Goal: Check status: Check status

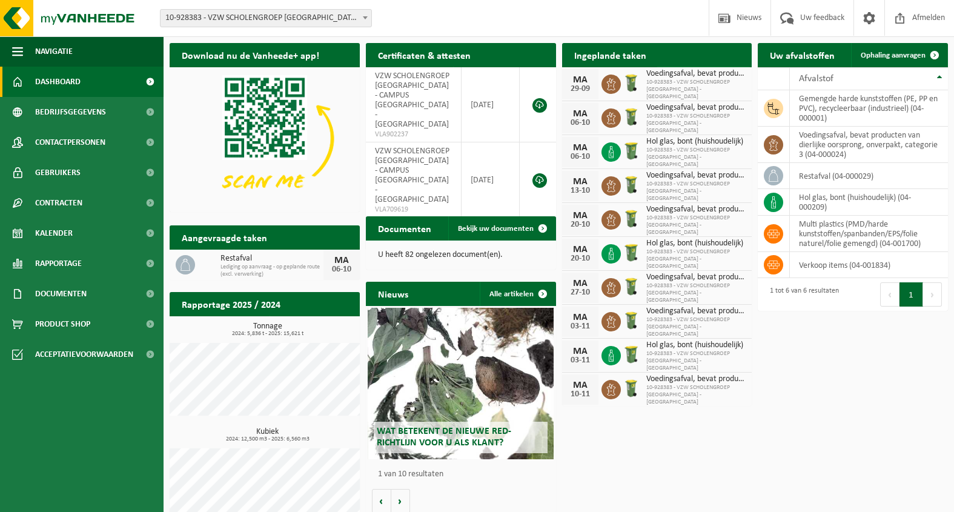
click at [697, 75] on span "Bekijk uw kalender" at bounding box center [698, 79] width 62 height 8
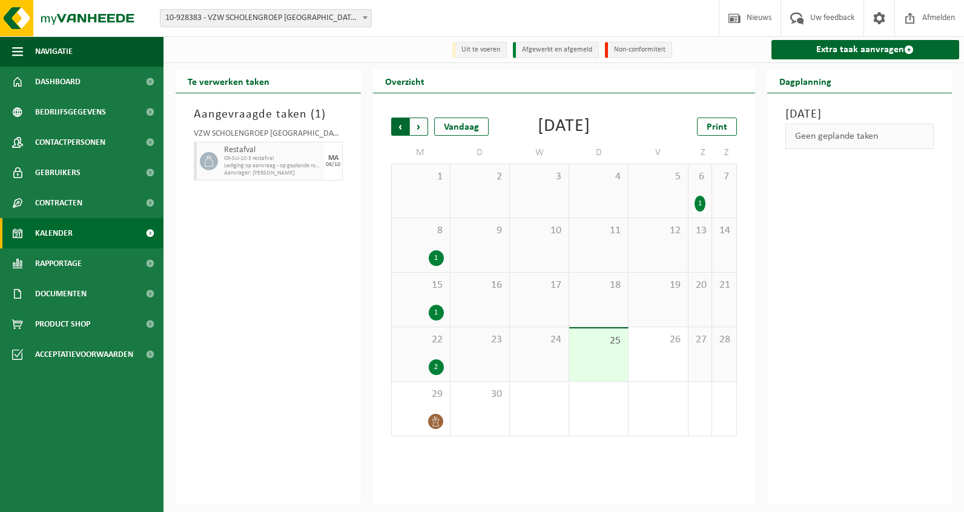
click at [420, 125] on span "Volgende" at bounding box center [419, 126] width 18 height 18
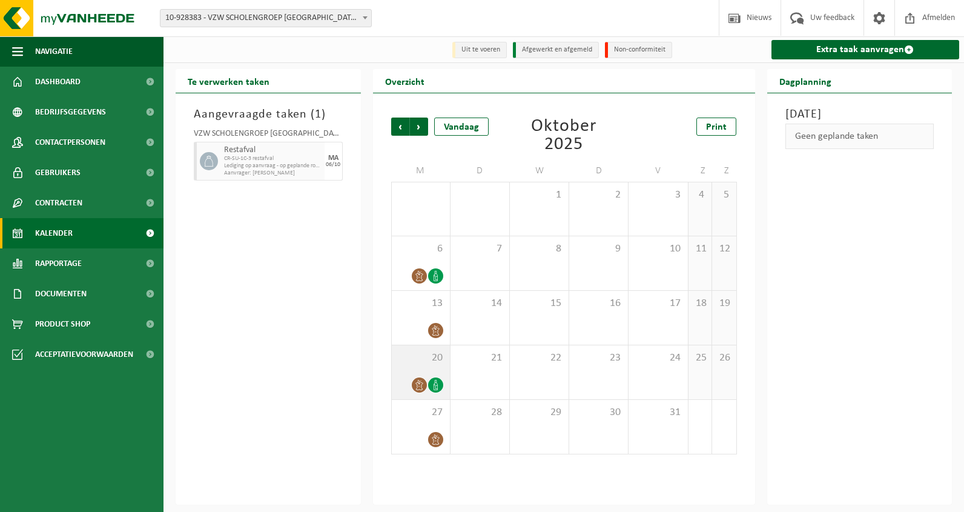
click at [436, 384] on icon at bounding box center [435, 385] width 10 height 10
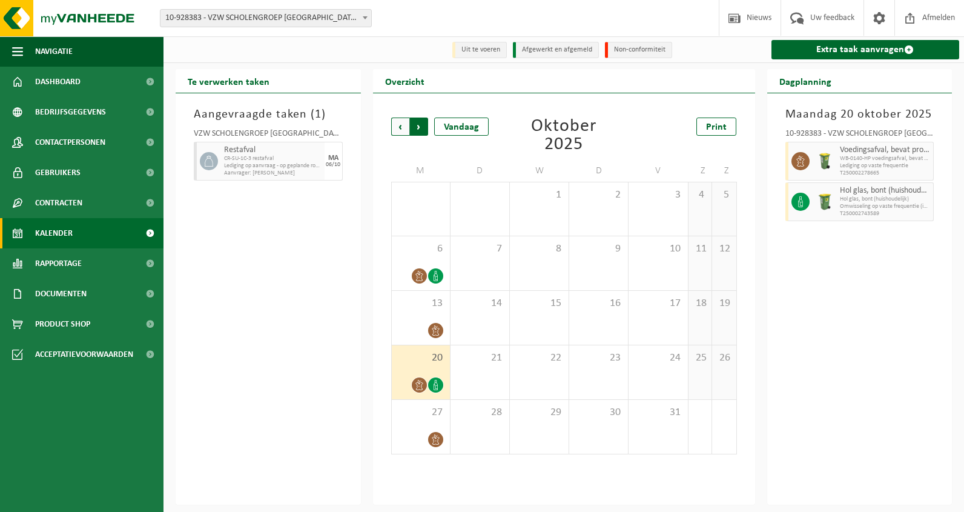
click at [401, 128] on span "Vorige" at bounding box center [400, 126] width 18 height 18
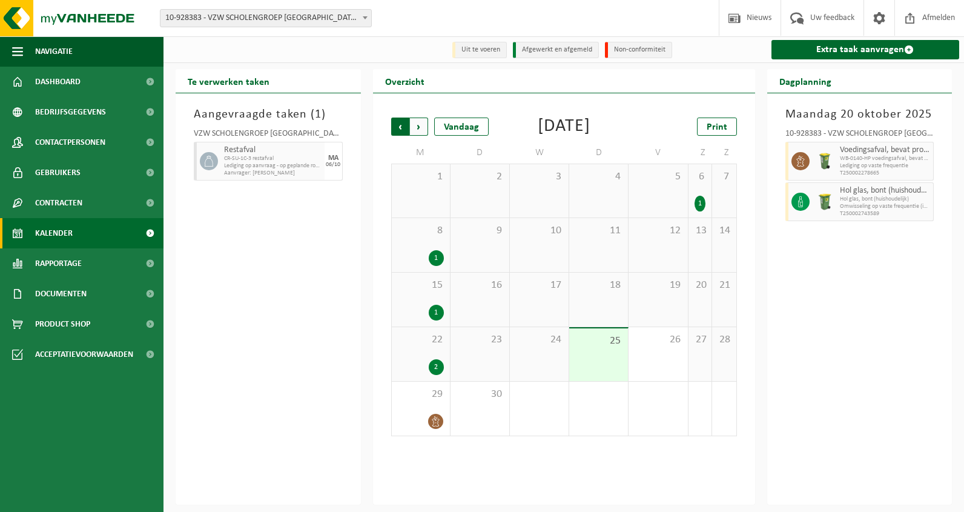
click at [419, 127] on span "Volgende" at bounding box center [419, 126] width 18 height 18
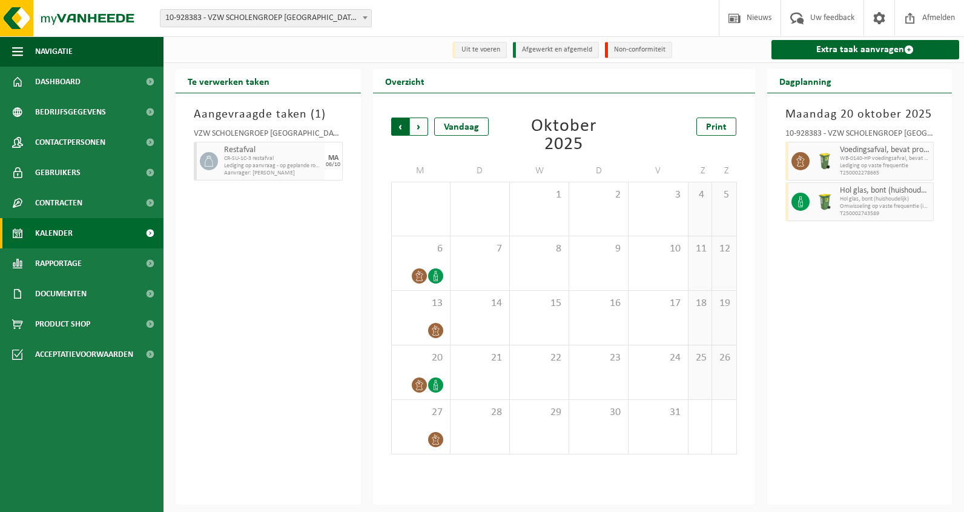
click at [420, 127] on span "Volgende" at bounding box center [419, 126] width 18 height 18
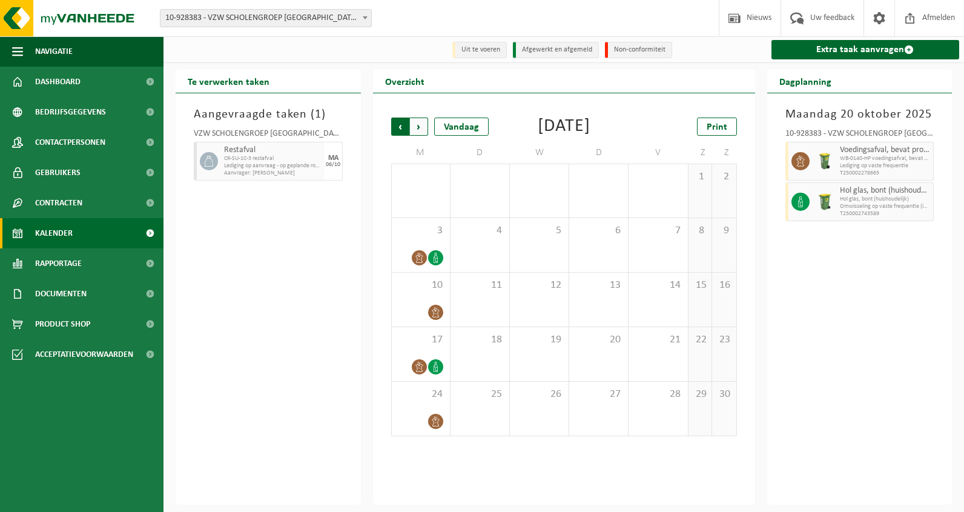
click at [418, 127] on span "Volgende" at bounding box center [419, 126] width 18 height 18
click at [398, 128] on span "Vorige" at bounding box center [400, 126] width 18 height 18
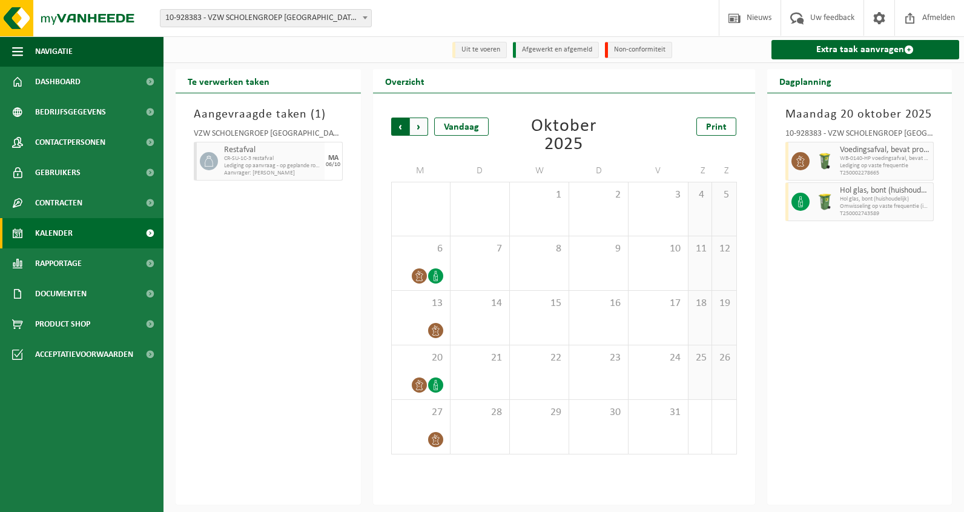
click at [420, 129] on span "Volgende" at bounding box center [419, 126] width 18 height 18
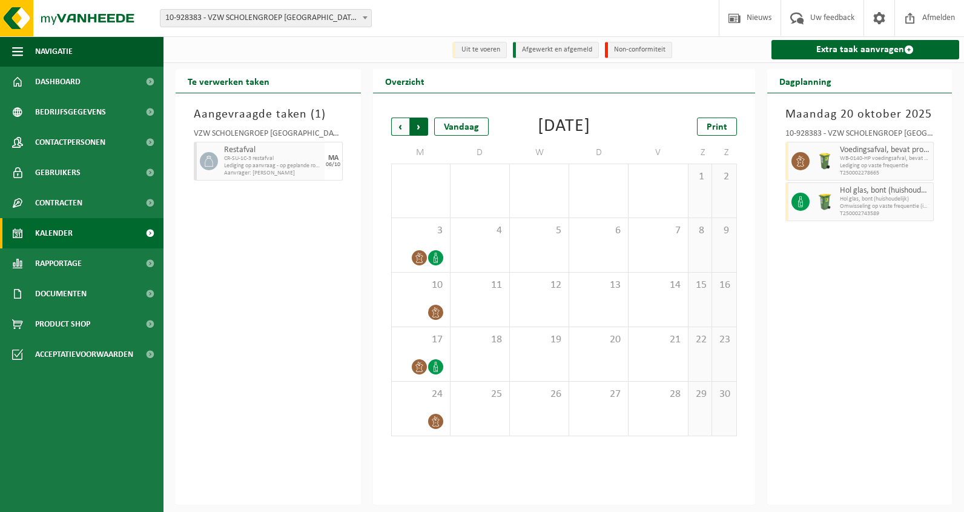
click at [401, 127] on span "Vorige" at bounding box center [400, 126] width 18 height 18
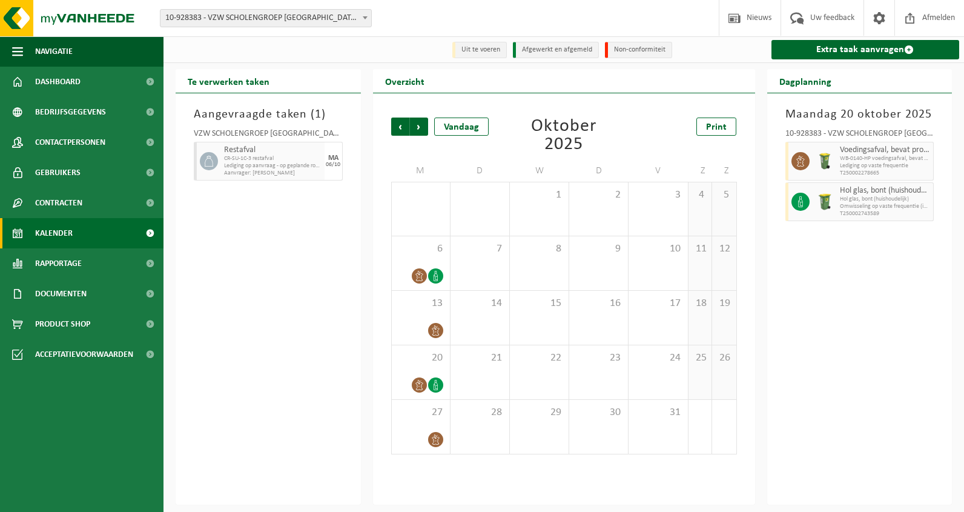
click at [401, 127] on span "Vorige" at bounding box center [400, 126] width 18 height 18
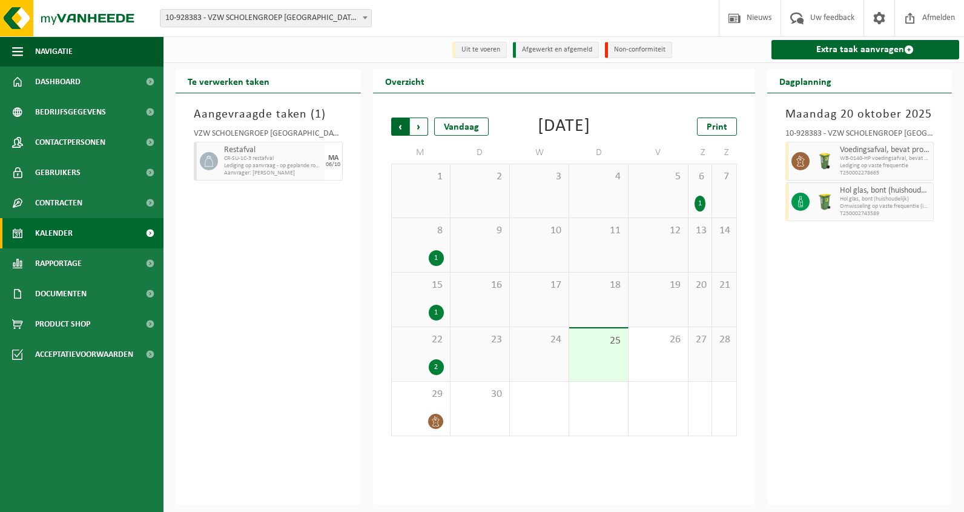
click at [416, 128] on span "Volgende" at bounding box center [419, 126] width 18 height 18
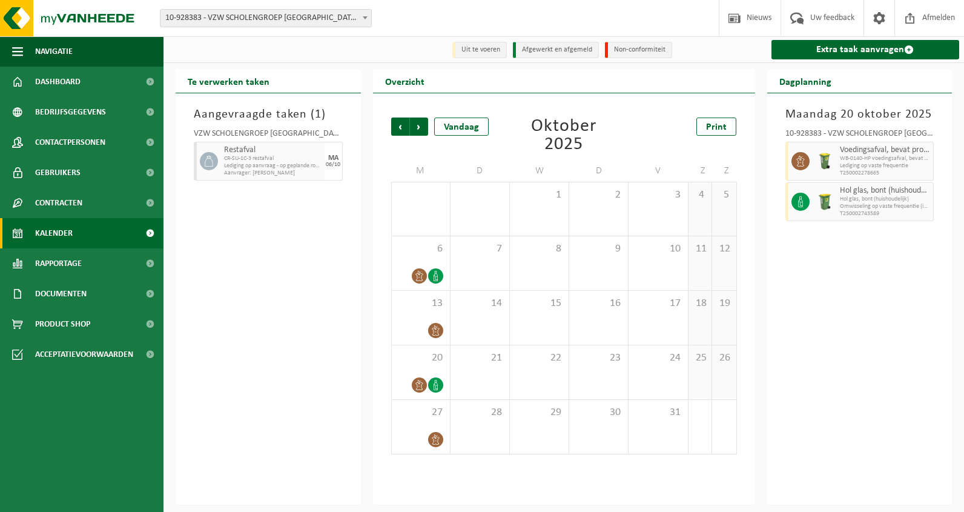
click at [364, 18] on b at bounding box center [365, 17] width 5 height 3
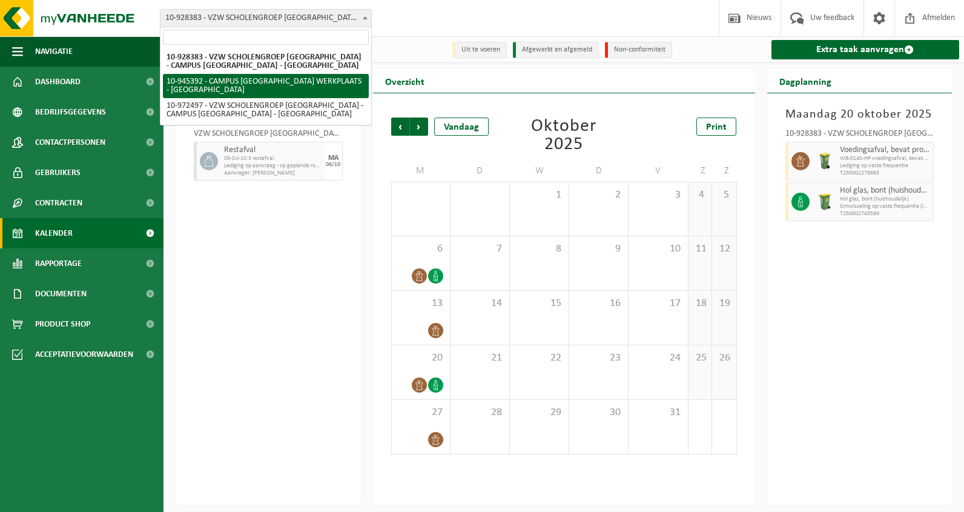
select select "141202"
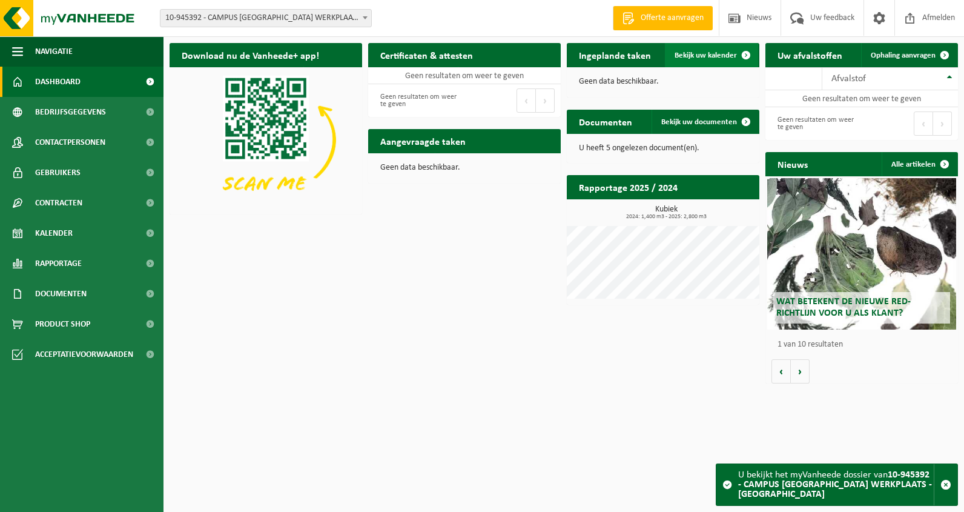
click at [712, 51] on span "Bekijk uw kalender" at bounding box center [705, 55] width 62 height 8
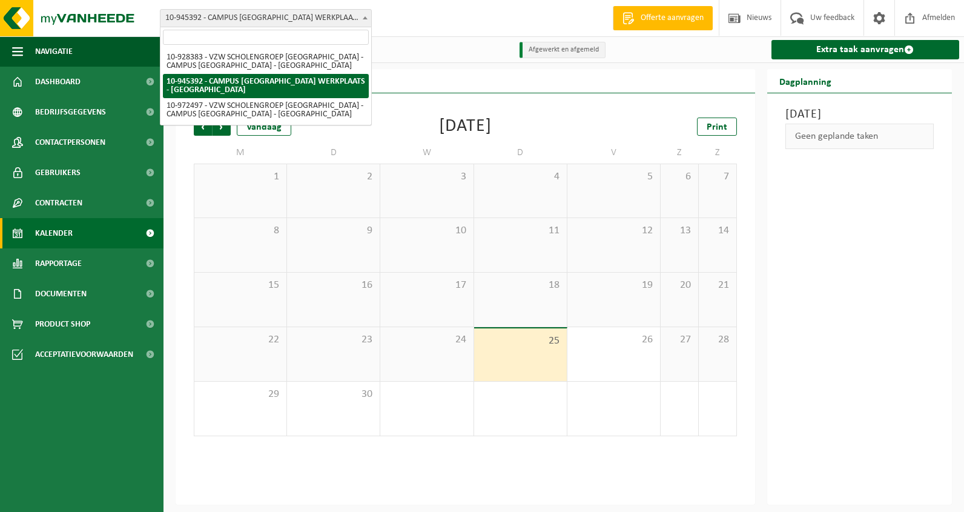
click at [366, 18] on b at bounding box center [365, 17] width 5 height 3
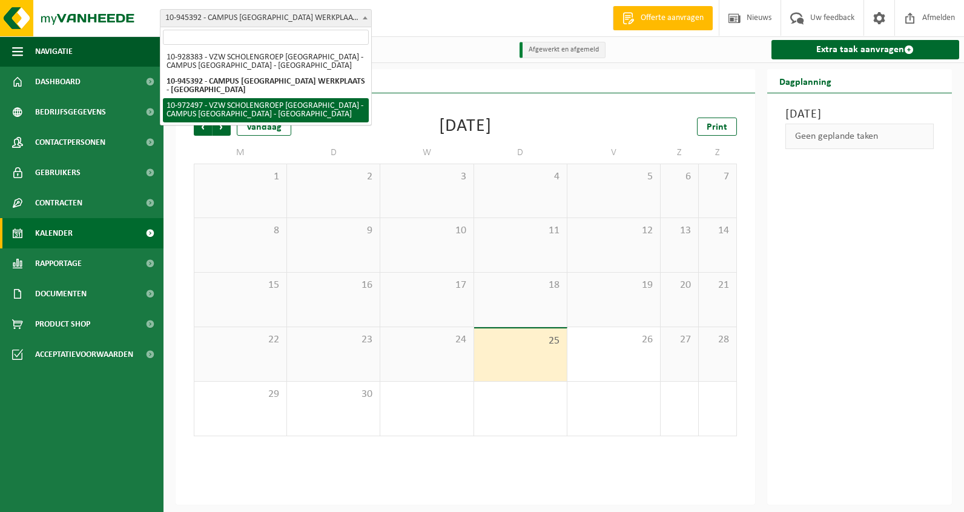
select select "156430"
